Goal: Check status: Check status

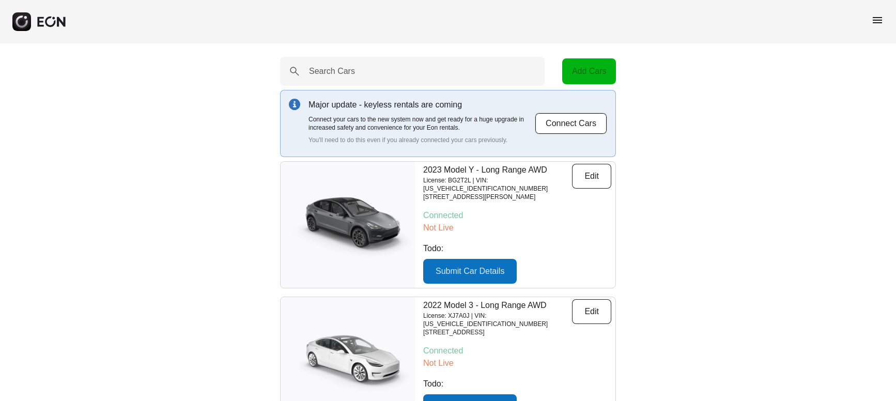
click at [871, 21] on span "menu" at bounding box center [877, 20] width 12 height 12
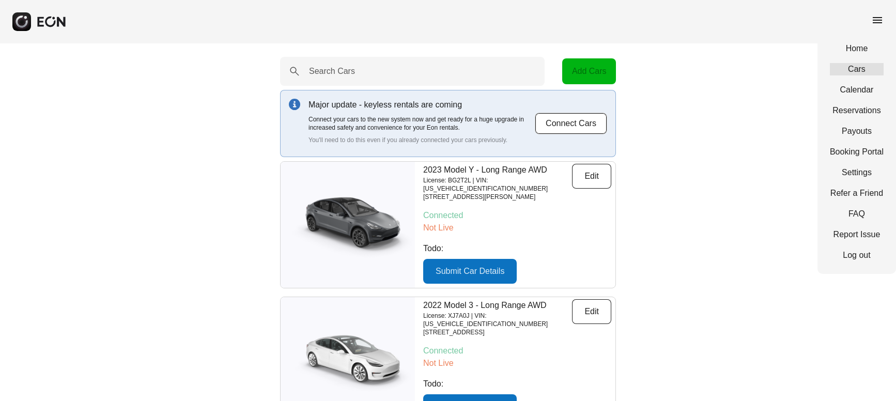
click at [854, 70] on link "Cars" at bounding box center [857, 69] width 54 height 12
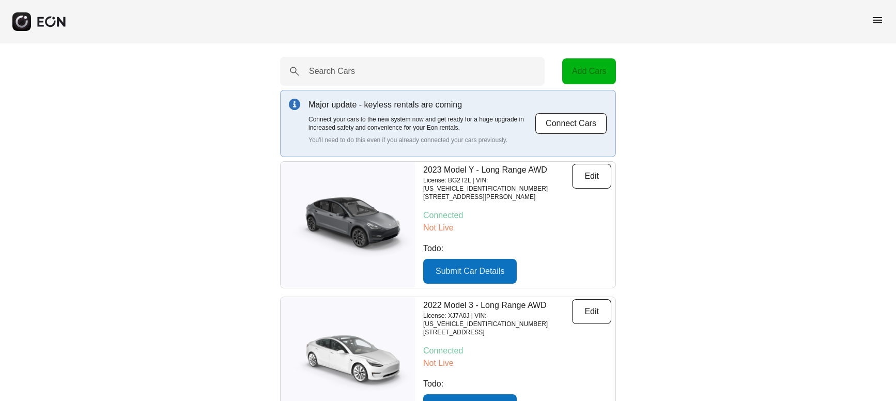
click at [876, 17] on span "menu" at bounding box center [877, 20] width 12 height 12
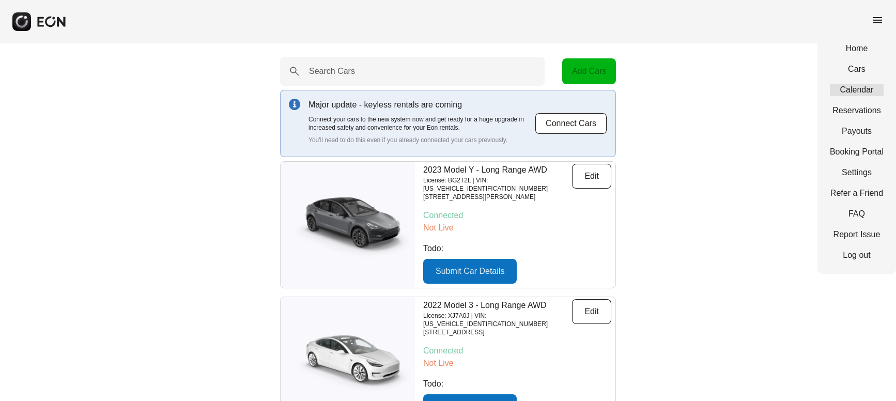
click at [856, 86] on link "Calendar" at bounding box center [857, 90] width 54 height 12
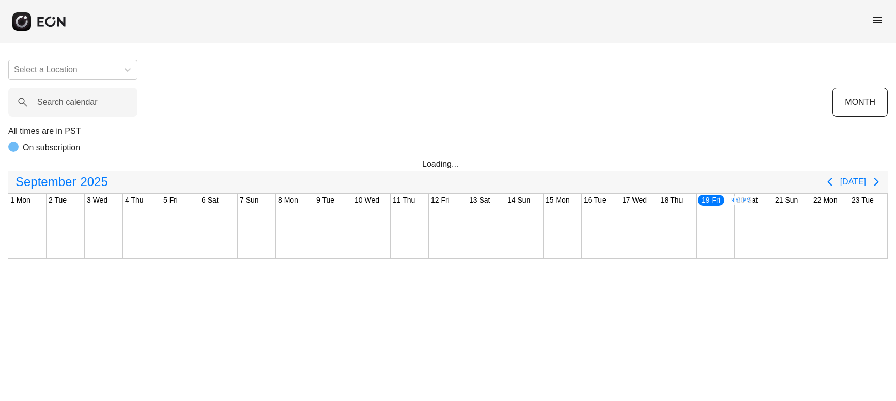
scroll to position [0, 267]
click at [879, 21] on span "menu" at bounding box center [877, 20] width 12 height 12
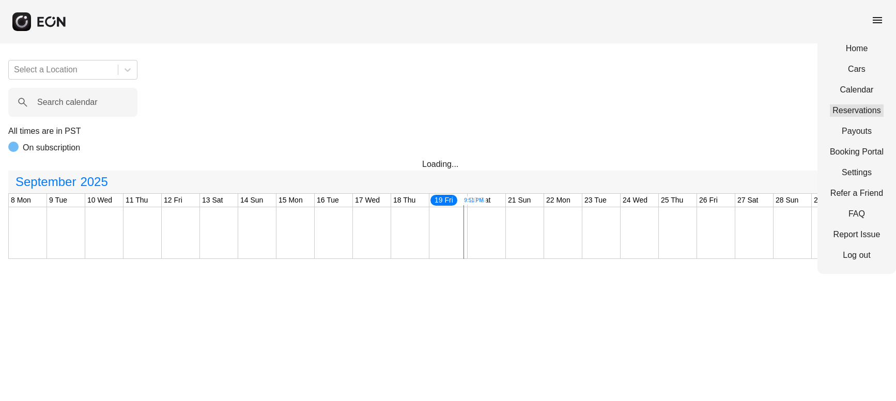
click at [855, 115] on link "Reservations" at bounding box center [857, 110] width 54 height 12
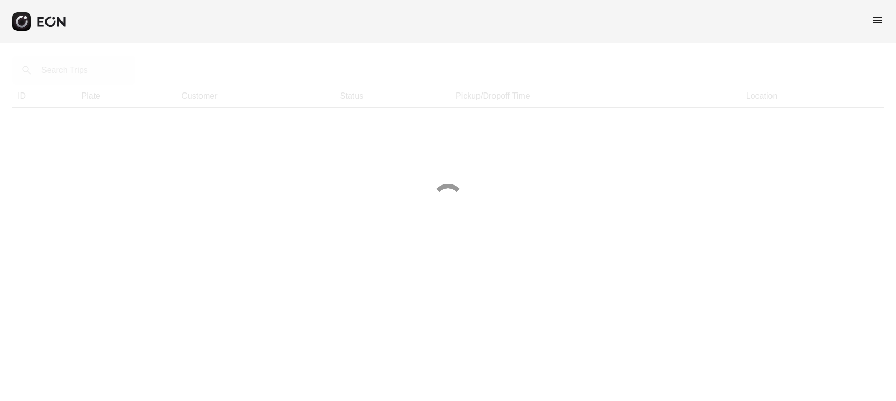
click at [55, 73] on div at bounding box center [448, 200] width 896 height 401
click at [54, 72] on div at bounding box center [448, 200] width 896 height 401
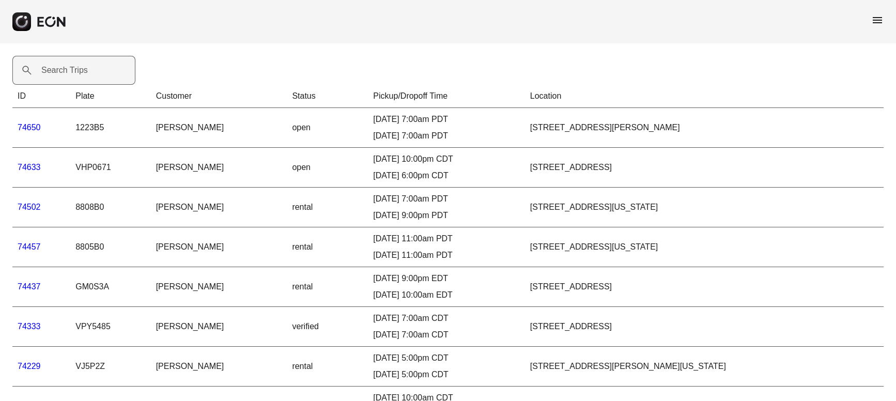
click at [44, 68] on label "Search Trips" at bounding box center [64, 70] width 47 height 12
click at [44, 68] on Trips "Search Trips" at bounding box center [73, 70] width 123 height 29
paste Trips "*****"
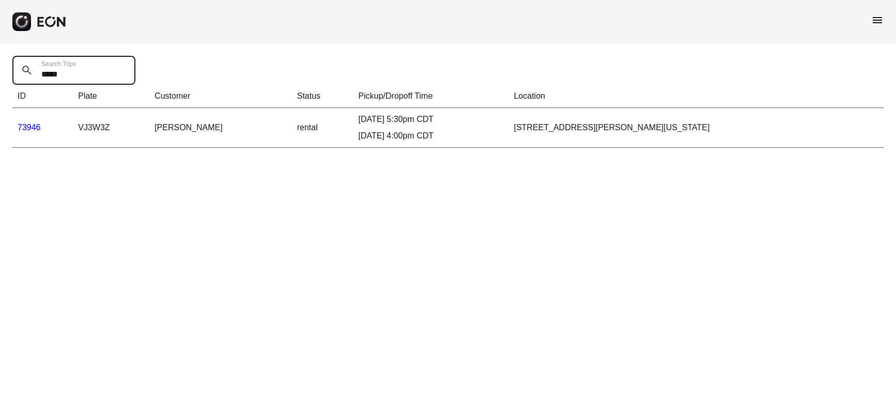
type Trips "*****"
click at [21, 121] on td "73946" at bounding box center [42, 128] width 60 height 40
click at [23, 126] on link "73946" at bounding box center [29, 127] width 23 height 9
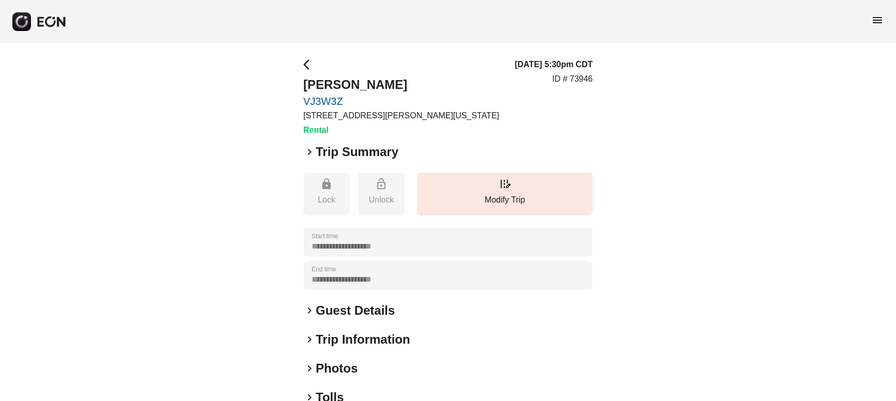
click at [343, 315] on h2 "Guest Details" at bounding box center [355, 310] width 79 height 17
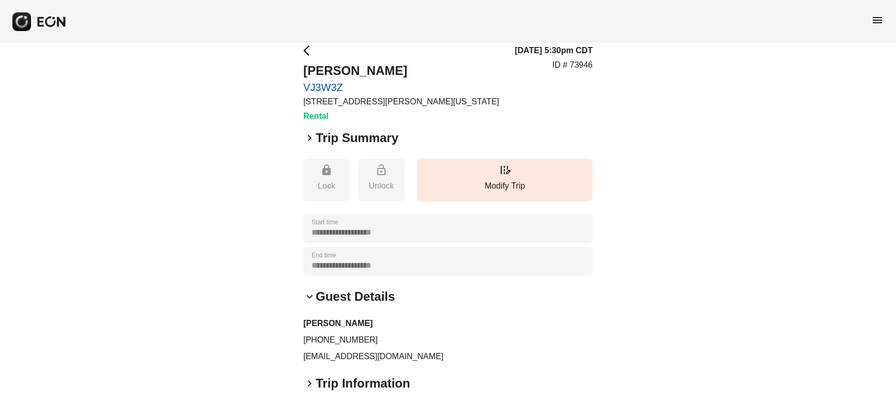
scroll to position [16, 0]
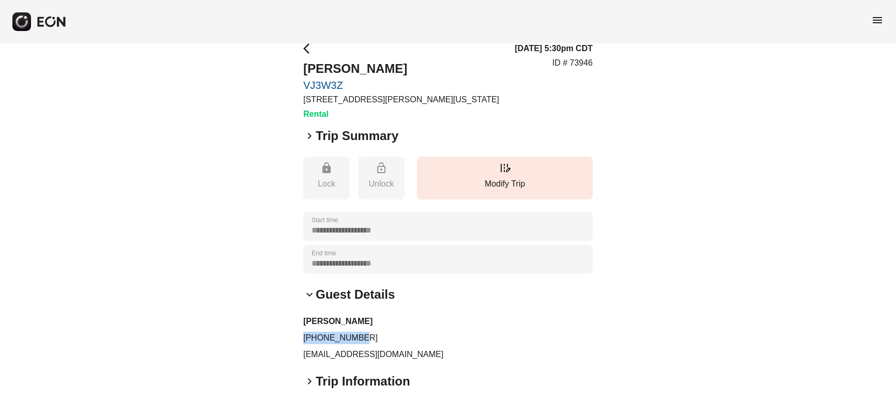
drag, startPoint x: 363, startPoint y: 337, endPoint x: 299, endPoint y: 336, distance: 64.6
click at [299, 336] on div "**********" at bounding box center [448, 292] width 896 height 530
copy p "[PHONE_NUMBER]"
click at [876, 20] on span "menu" at bounding box center [877, 20] width 12 height 12
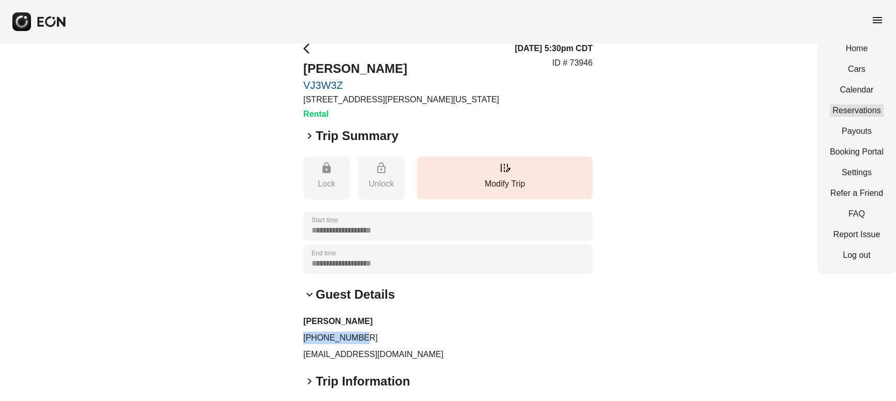
click at [854, 106] on link "Reservations" at bounding box center [857, 110] width 54 height 12
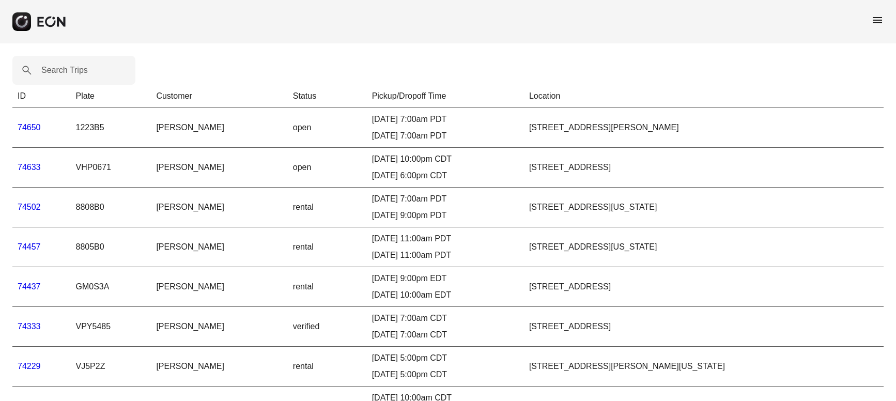
click at [78, 72] on label "Search Trips" at bounding box center [64, 70] width 47 height 12
click at [78, 72] on Trips "Search Trips" at bounding box center [73, 70] width 123 height 29
click at [50, 74] on label "Search Trips" at bounding box center [64, 70] width 47 height 12
click at [50, 74] on Trips "Search Trips" at bounding box center [73, 70] width 123 height 29
paste Trips "*****"
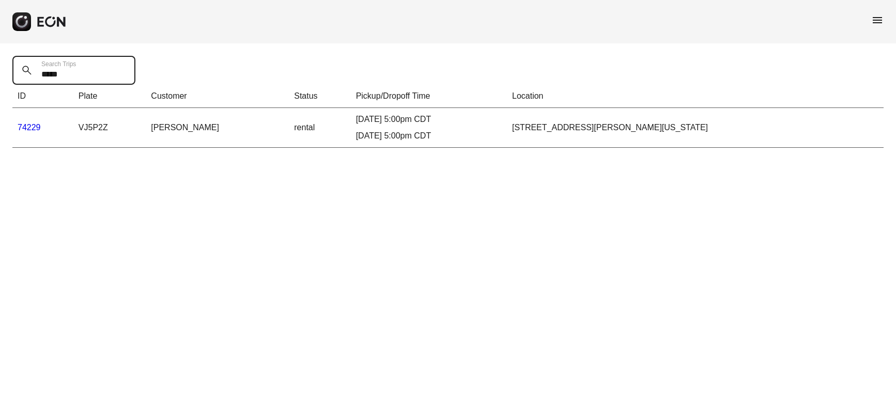
type Trips "*****"
drag, startPoint x: 155, startPoint y: 128, endPoint x: 210, endPoint y: 128, distance: 54.8
click at [210, 128] on td "[PERSON_NAME]" at bounding box center [217, 128] width 143 height 40
copy td "[PERSON_NAME]"
